Goal: Find specific page/section

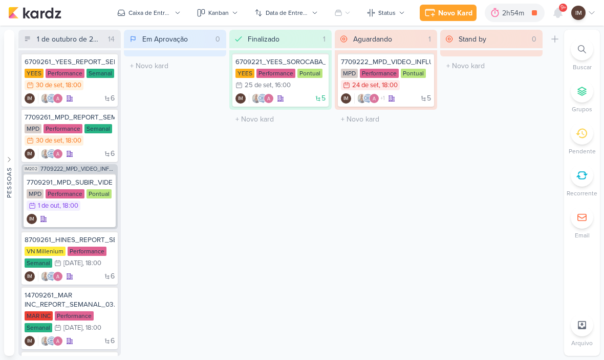
click at [562, 14] on icon at bounding box center [558, 13] width 12 height 12
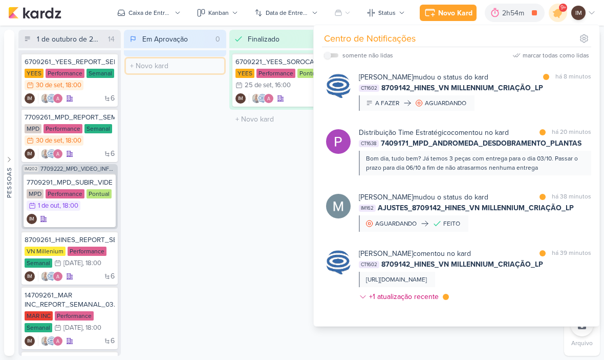
click at [127, 72] on input "text" at bounding box center [175, 65] width 98 height 15
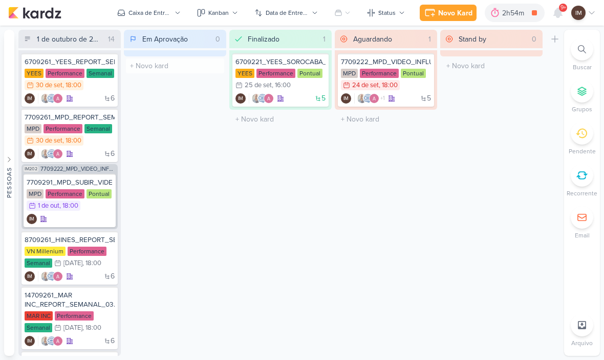
click at [584, 47] on icon at bounding box center [582, 49] width 8 height 8
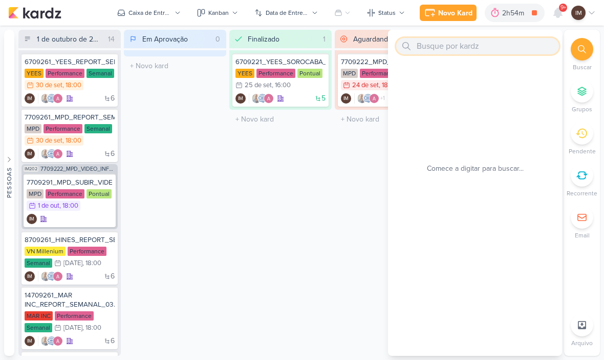
click at [525, 45] on input "text" at bounding box center [477, 46] width 163 height 16
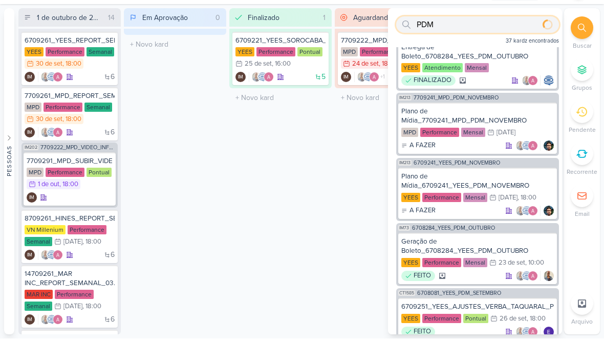
type input "PDM"
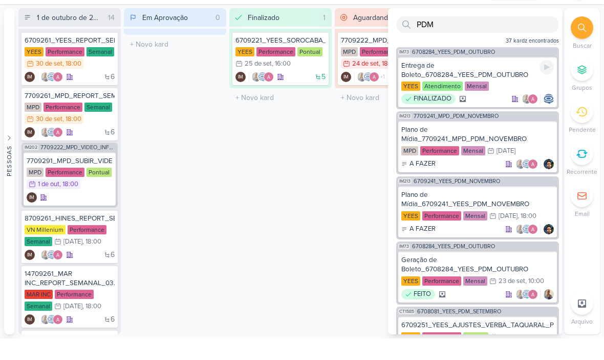
click at [504, 82] on div "Entrega de Boleto_6708284_YEES_PDM_OUTUBRO" at bounding box center [478, 91] width 153 height 18
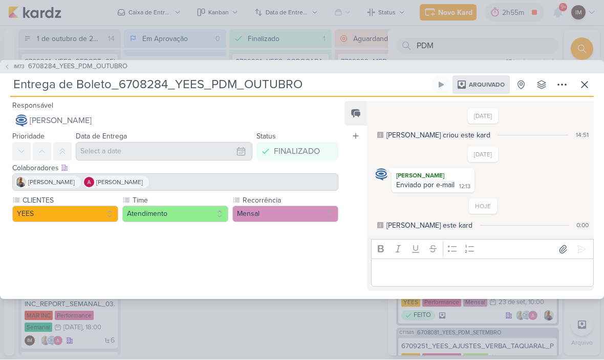
click at [12, 69] on button "IM73 6708284_YEES_PDM_OUTUBRO" at bounding box center [65, 67] width 123 height 10
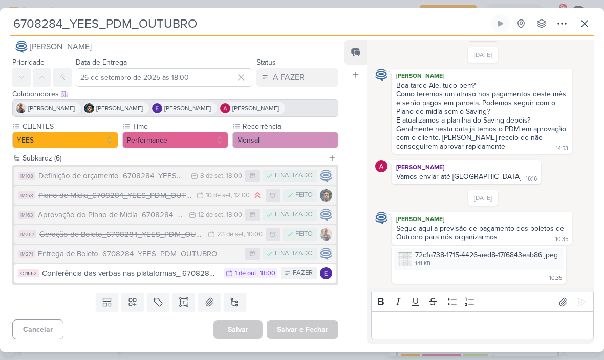
scroll to position [38, 0]
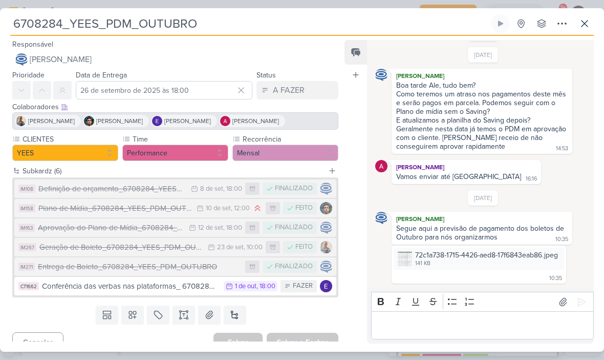
click at [92, 25] on input "6708284_YEES_PDM_OUTUBRO" at bounding box center [249, 23] width 479 height 18
click at [87, 29] on input "6708284_YEES_PDM_OUTUBRO" at bounding box center [249, 23] width 479 height 18
click at [84, 25] on input "6708284_YEES_PDM_OUTUBRO" at bounding box center [249, 23] width 479 height 18
click at [82, 26] on input "6708284_YEES_PDM_OUTUBRO" at bounding box center [249, 23] width 479 height 18
